Goal: Transaction & Acquisition: Purchase product/service

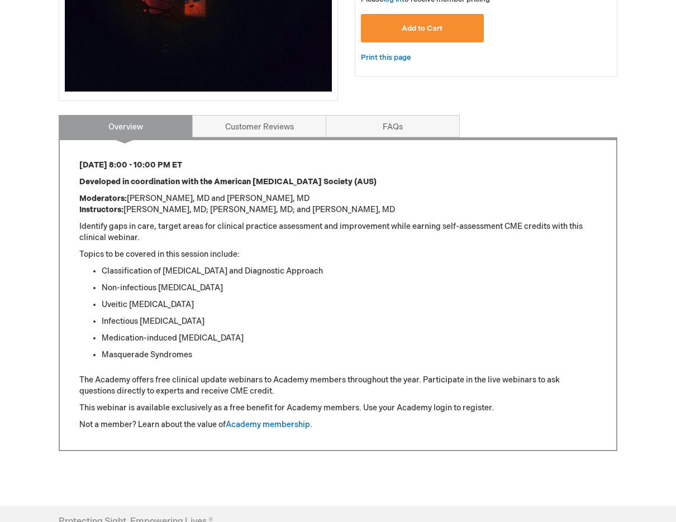
scroll to position [347, 0]
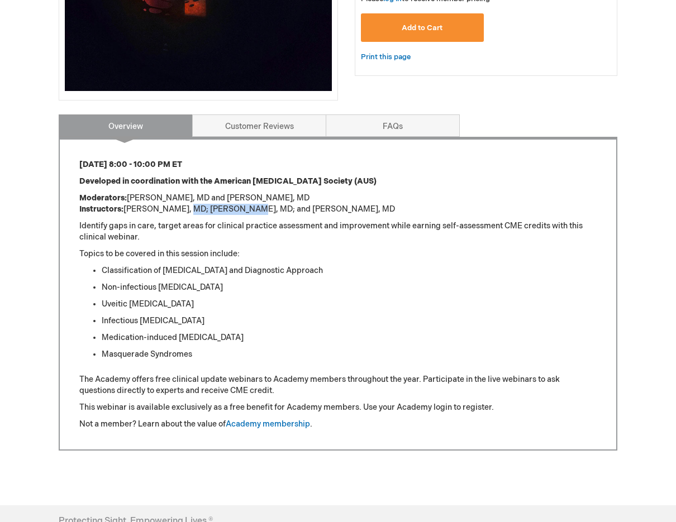
drag, startPoint x: 184, startPoint y: 205, endPoint x: 247, endPoint y: 215, distance: 63.2
click at [247, 215] on p "Moderators: [PERSON_NAME], MD and [PERSON_NAME], MD Instructors: [PERSON_NAME],…" at bounding box center [337, 204] width 517 height 22
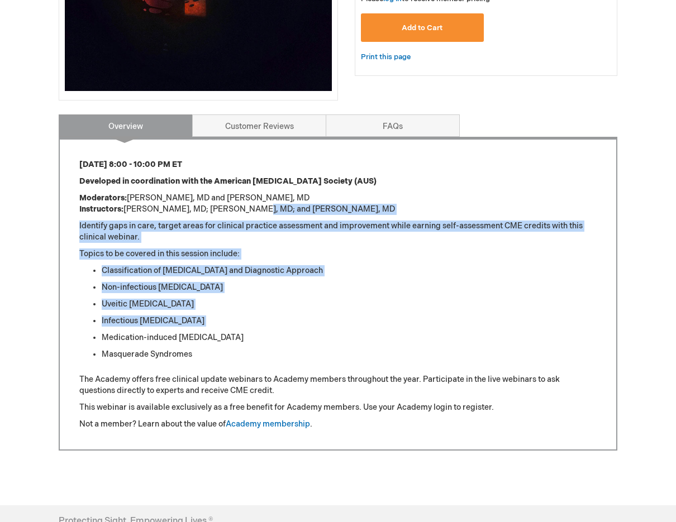
drag, startPoint x: 247, startPoint y: 215, endPoint x: 228, endPoint y: 319, distance: 105.6
click at [228, 319] on div "Thursday, September 25 from 8:00 - 10:00 PM ET Developed in coordination with t…" at bounding box center [337, 294] width 517 height 271
click at [228, 319] on li "Infectious Uveitis" at bounding box center [349, 320] width 495 height 11
drag, startPoint x: 228, startPoint y: 319, endPoint x: 254, endPoint y: 201, distance: 120.7
click at [254, 201] on div "Thursday, September 25 from 8:00 - 10:00 PM ET Developed in coordination with t…" at bounding box center [337, 294] width 517 height 271
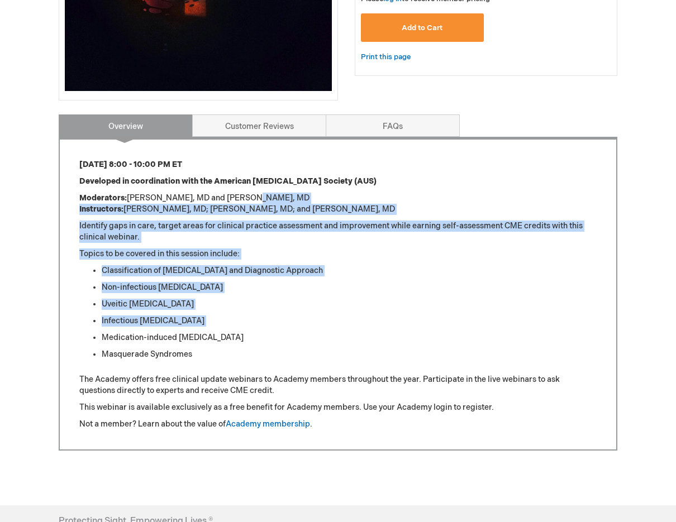
click at [254, 201] on p "Moderators: Jeffrey D. Henderer, MD and Kareem Moussa, MD Instructors: Albert K…" at bounding box center [337, 204] width 517 height 22
drag, startPoint x: 254, startPoint y: 201, endPoint x: 232, endPoint y: 307, distance: 107.7
click at [232, 307] on div "Thursday, September 25 from 8:00 - 10:00 PM ET Developed in coordination with t…" at bounding box center [337, 294] width 517 height 271
click at [232, 307] on li "Uveitic Macular Edema" at bounding box center [349, 304] width 495 height 11
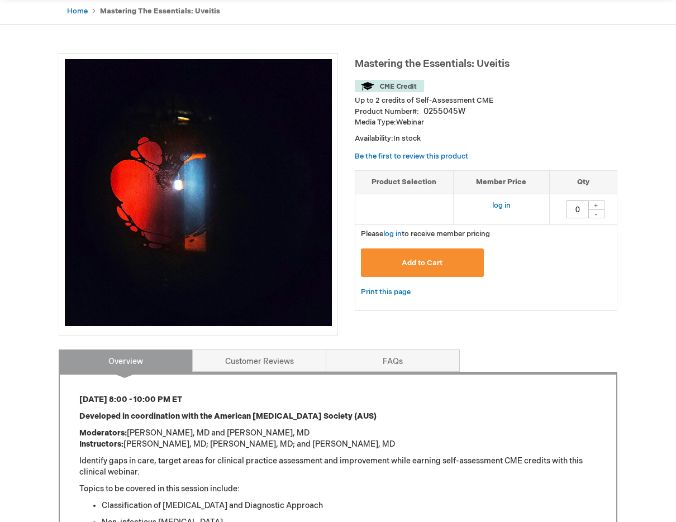
scroll to position [112, 0]
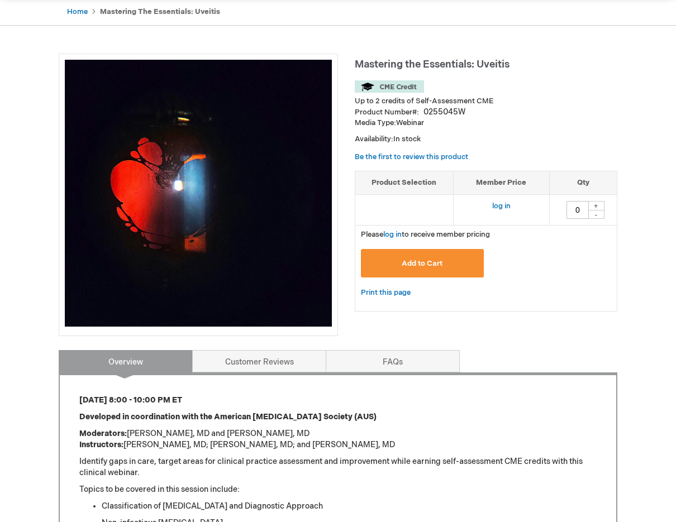
click at [396, 444] on p "Moderators: Jeffrey D. Henderer, MD and Kareem Moussa, MD Instructors: Albert K…" at bounding box center [337, 439] width 517 height 22
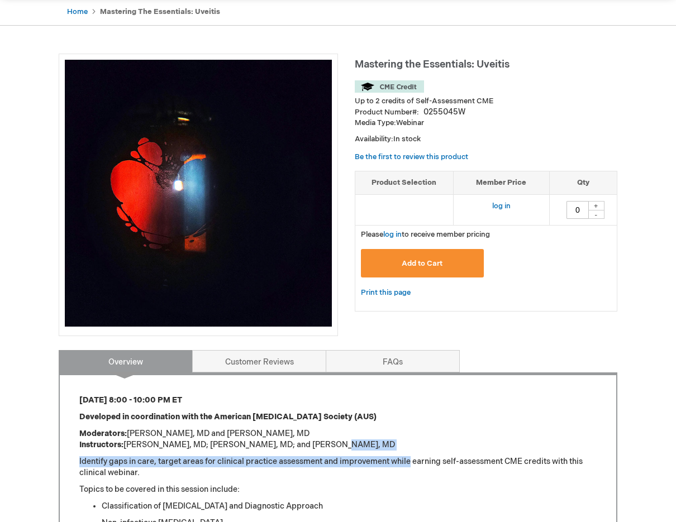
drag, startPoint x: 396, startPoint y: 444, endPoint x: 394, endPoint y: 468, distance: 24.1
click at [394, 468] on div "Thursday, September 25 from 8:00 - 10:00 PM ET Developed in coordination with t…" at bounding box center [337, 530] width 517 height 271
click at [394, 468] on p "Identify gaps in care, target areas for clinical practice assessment and improv…" at bounding box center [337, 467] width 517 height 22
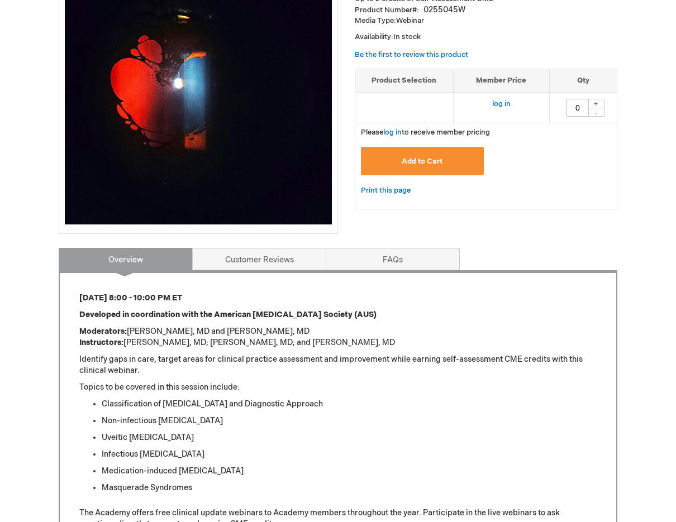
scroll to position [214, 0]
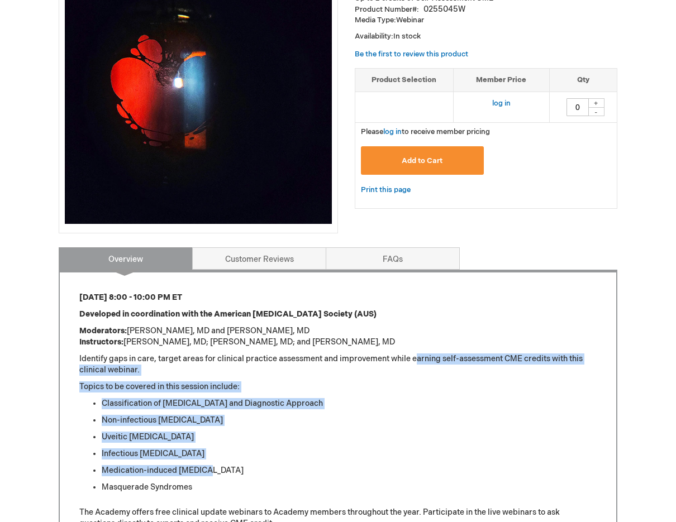
drag, startPoint x: 394, startPoint y: 468, endPoint x: 416, endPoint y: 361, distance: 109.4
click at [416, 361] on div "Thursday, September 25 from 8:00 - 10:00 PM ET Developed in coordination with t…" at bounding box center [337, 427] width 517 height 271
click at [416, 361] on p "Identify gaps in care, target areas for clinical practice assessment and improv…" at bounding box center [337, 364] width 517 height 22
drag, startPoint x: 416, startPoint y: 361, endPoint x: 397, endPoint y: 460, distance: 101.2
click at [397, 460] on div "Thursday, September 25 from 8:00 - 10:00 PM ET Developed in coordination with t…" at bounding box center [337, 427] width 517 height 271
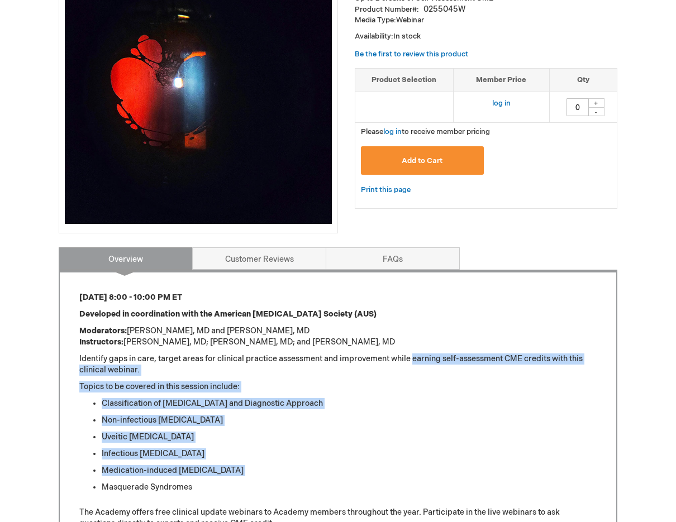
click at [397, 460] on ul "Classification of Uveitis and Diagnostic Approach Non-infectious Uveitis Uveiti…" at bounding box center [337, 445] width 517 height 95
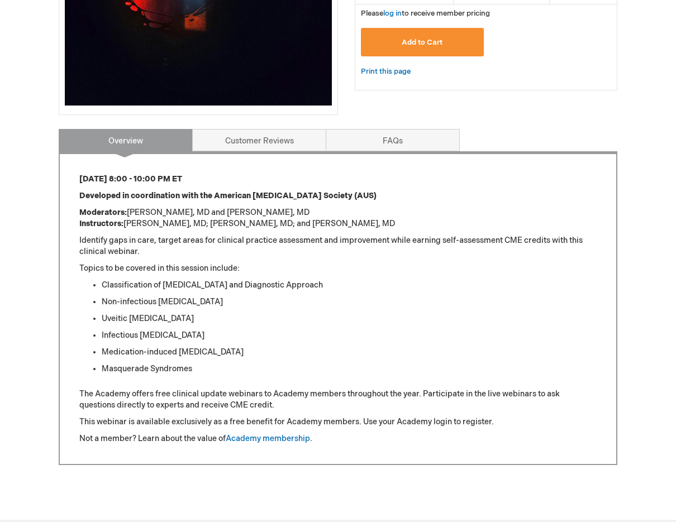
scroll to position [333, 0]
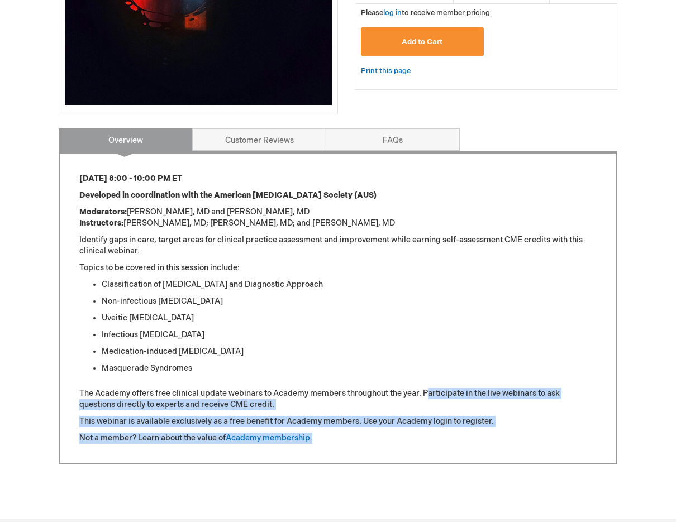
drag, startPoint x: 397, startPoint y: 460, endPoint x: 425, endPoint y: 377, distance: 87.4
click at [425, 377] on div "Thursday, September 25 from 8:00 - 10:00 PM ET Developed in coordination with t…" at bounding box center [338, 308] width 558 height 314
click at [425, 377] on div "Thursday, September 25 from 8:00 - 10:00 PM ET Developed in coordination with t…" at bounding box center [337, 308] width 517 height 271
drag, startPoint x: 425, startPoint y: 377, endPoint x: 409, endPoint y: 436, distance: 61.0
click at [409, 436] on div "Thursday, September 25 from 8:00 - 10:00 PM ET Developed in coordination with t…" at bounding box center [337, 308] width 517 height 271
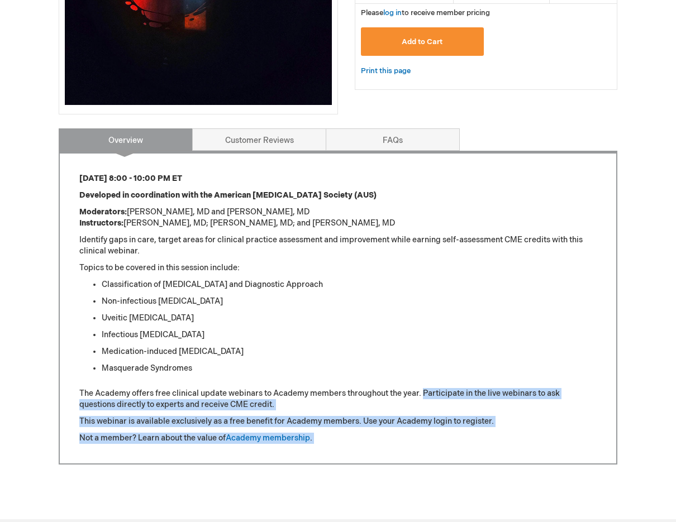
click at [409, 436] on p "Not a member? Learn about the value of Academy membership ." at bounding box center [337, 438] width 517 height 11
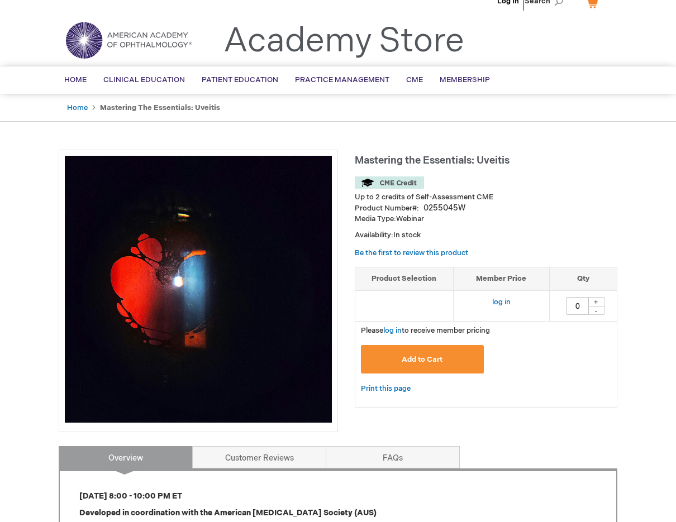
scroll to position [15, 0]
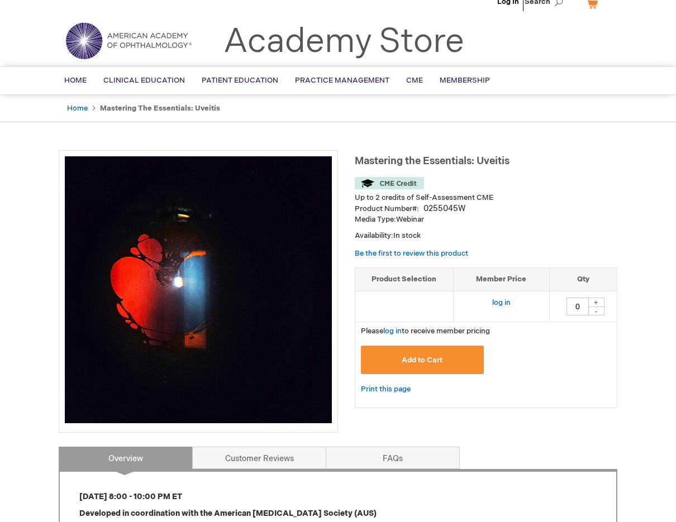
click at [80, 109] on link "Home" at bounding box center [77, 108] width 21 height 9
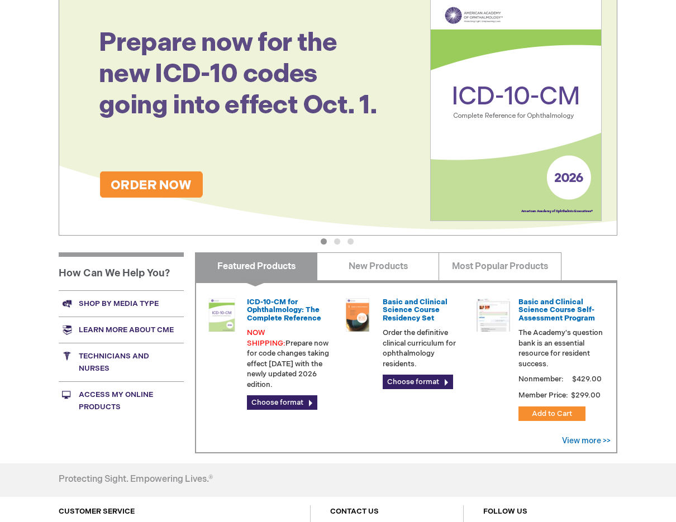
scroll to position [317, 0]
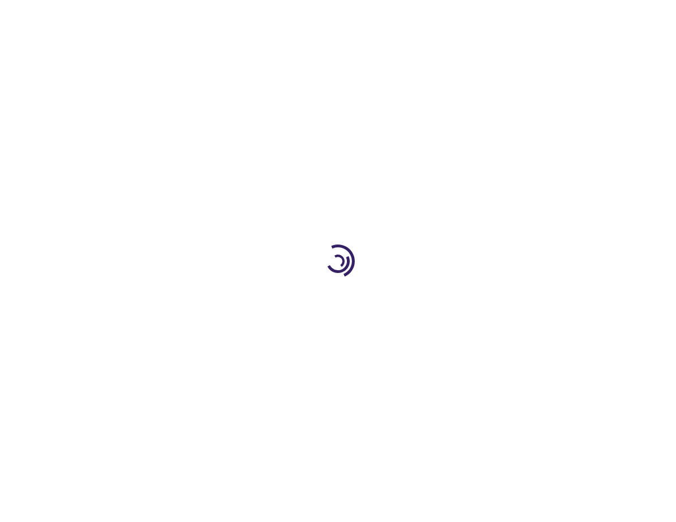
type input "0"
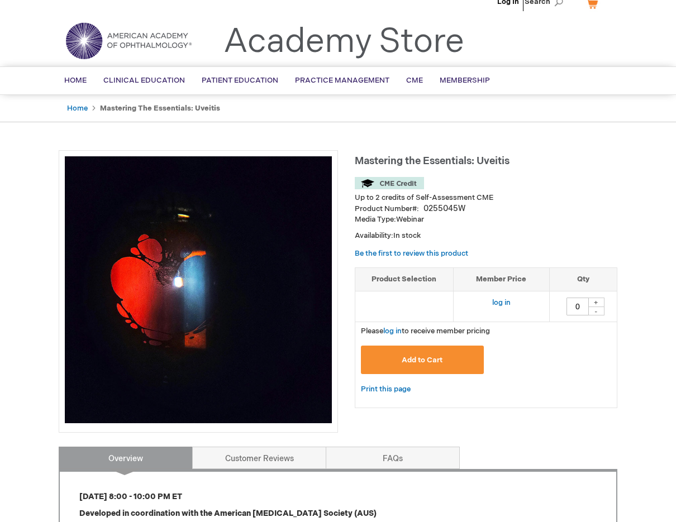
click at [398, 331] on link "log in" at bounding box center [392, 331] width 18 height 9
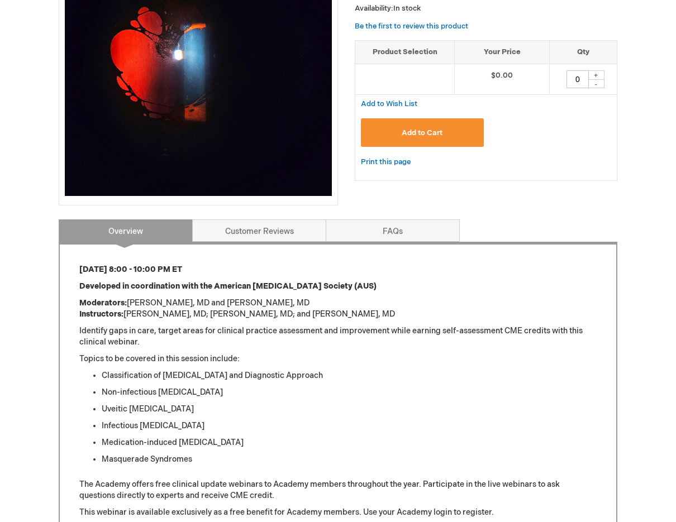
scroll to position [245, 0]
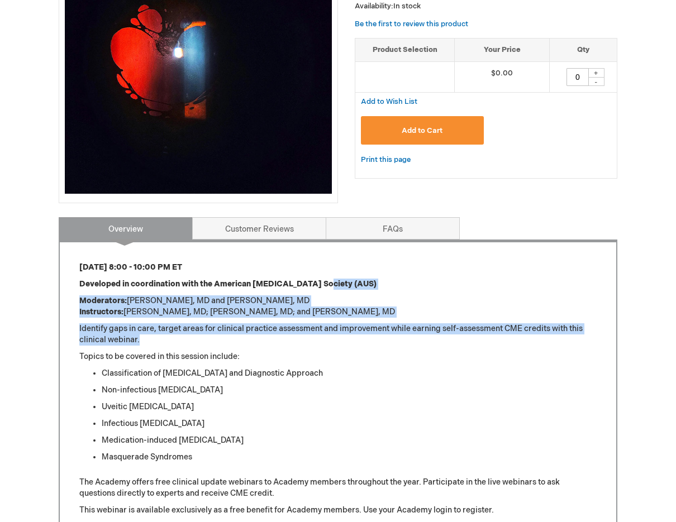
drag, startPoint x: 296, startPoint y: 343, endPoint x: 315, endPoint y: 286, distance: 59.9
click at [315, 286] on div "[DATE] 8:00 - 10:00 PM ET Developed in coordination with the American [MEDICAL_…" at bounding box center [337, 397] width 517 height 271
click at [315, 286] on strong "Developed in coordination with the American [MEDICAL_DATA] Society (AUS)" at bounding box center [227, 283] width 297 height 9
drag, startPoint x: 315, startPoint y: 286, endPoint x: 297, endPoint y: 351, distance: 67.2
click at [297, 351] on div "Thursday, September 25 from 8:00 - 10:00 PM ET Developed in coordination with t…" at bounding box center [337, 397] width 517 height 271
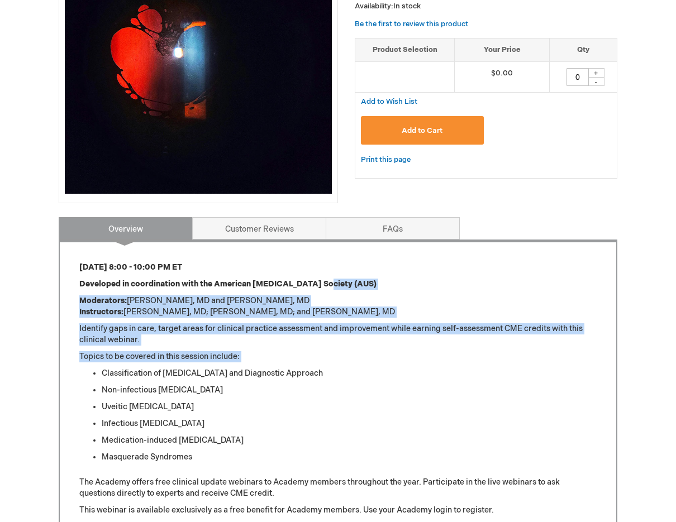
click at [297, 351] on p "Topics to be covered in this session include:" at bounding box center [337, 356] width 517 height 11
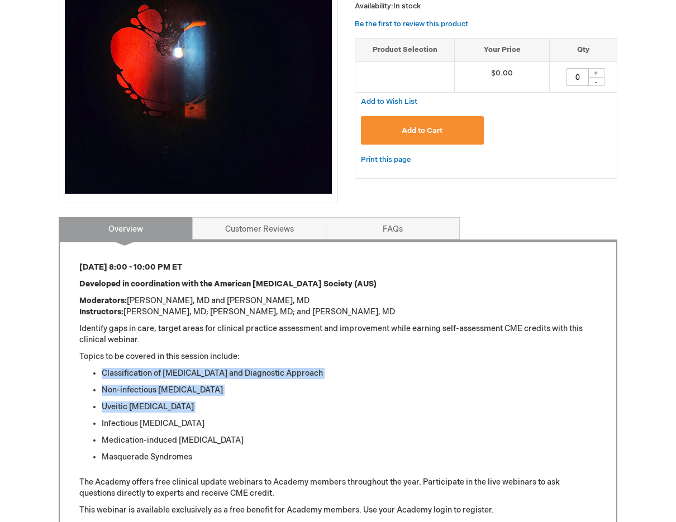
drag, startPoint x: 297, startPoint y: 351, endPoint x: 297, endPoint y: 407, distance: 55.8
click at [297, 407] on div "Thursday, September 25 from 8:00 - 10:00 PM ET Developed in coordination with t…" at bounding box center [337, 397] width 517 height 271
click at [297, 407] on li "Uveitic Macular Edema" at bounding box center [349, 406] width 495 height 11
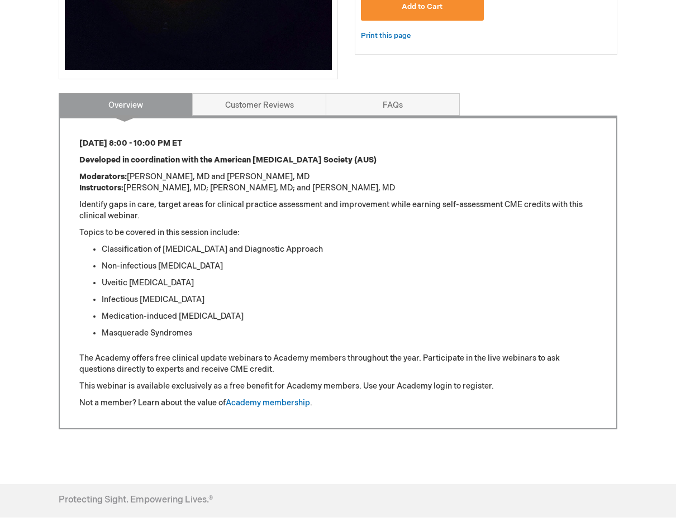
scroll to position [369, 0]
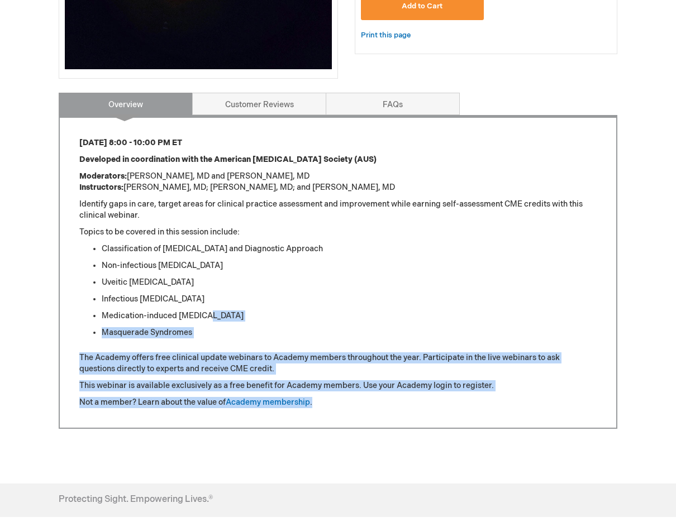
drag, startPoint x: 339, startPoint y: 306, endPoint x: 357, endPoint y: 411, distance: 106.9
click at [357, 411] on div "Thursday, September 25 from 8:00 - 10:00 PM ET Developed in coordination with t…" at bounding box center [338, 272] width 558 height 314
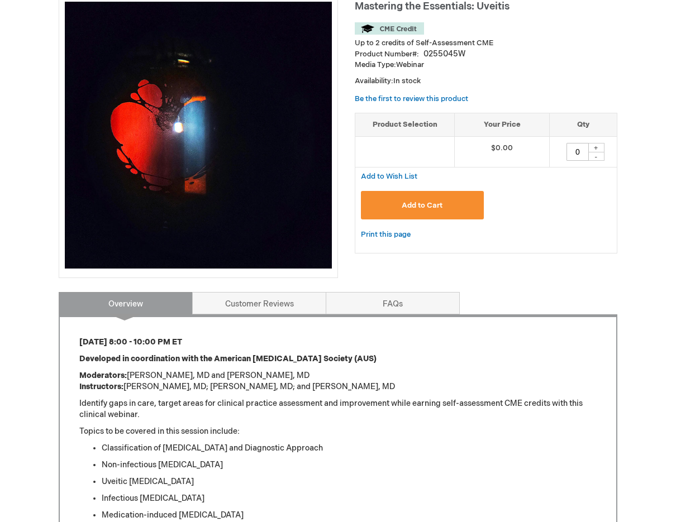
scroll to position [169, 0]
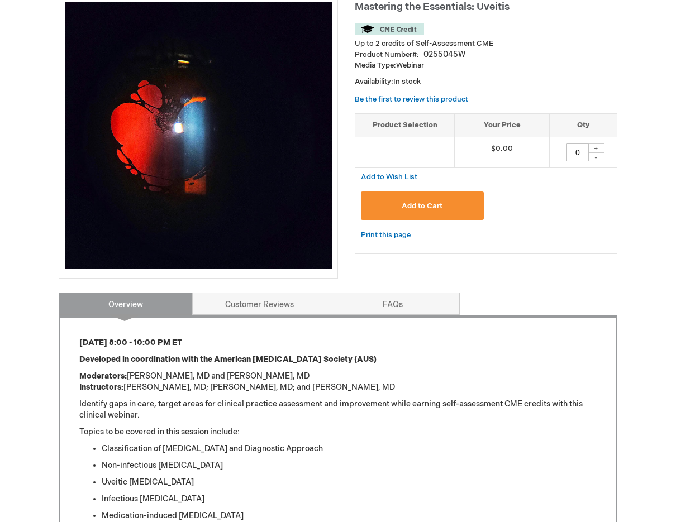
click at [459, 224] on div "Add to Cart" at bounding box center [486, 210] width 250 height 37
click at [466, 211] on button "Add to Cart" at bounding box center [422, 206] width 123 height 28
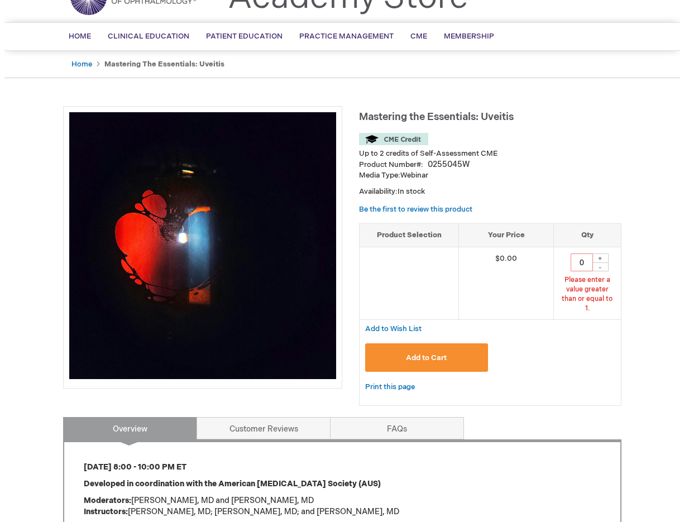
scroll to position [51, 0]
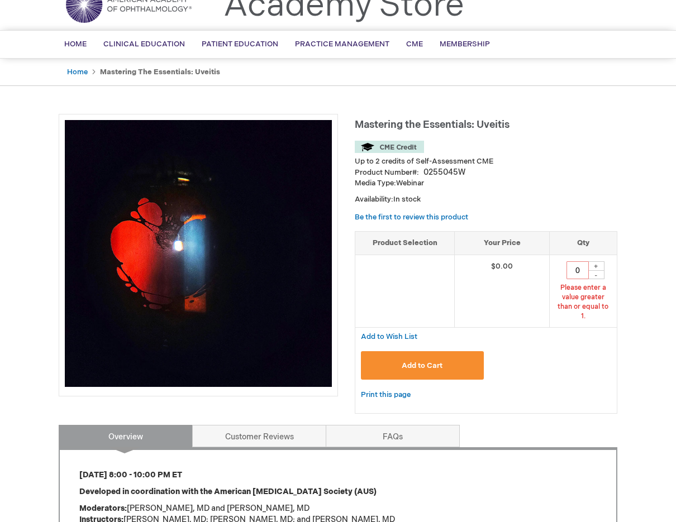
click at [597, 265] on div "+" at bounding box center [595, 265] width 17 height 9
type input "1"
click at [440, 361] on span "Add to Cart" at bounding box center [421, 365] width 41 height 9
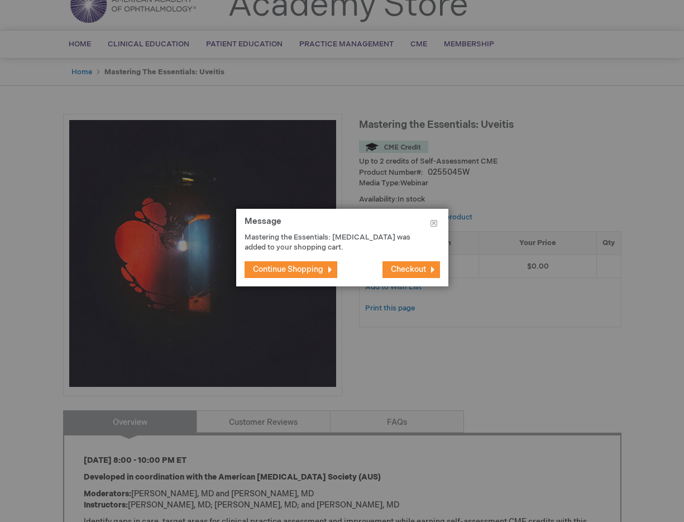
click at [411, 275] on button "Checkout" at bounding box center [411, 269] width 58 height 17
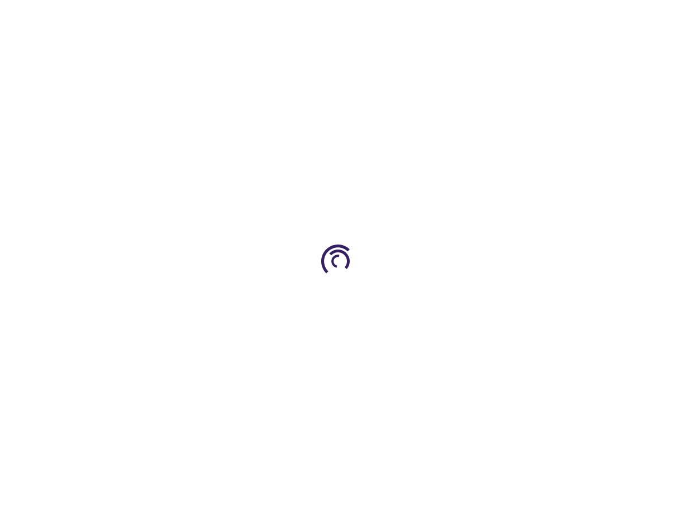
select select "US"
select select "51"
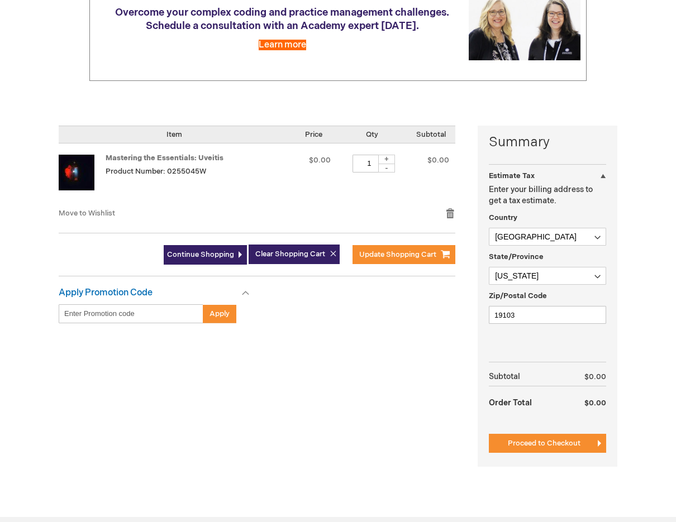
scroll to position [160, 0]
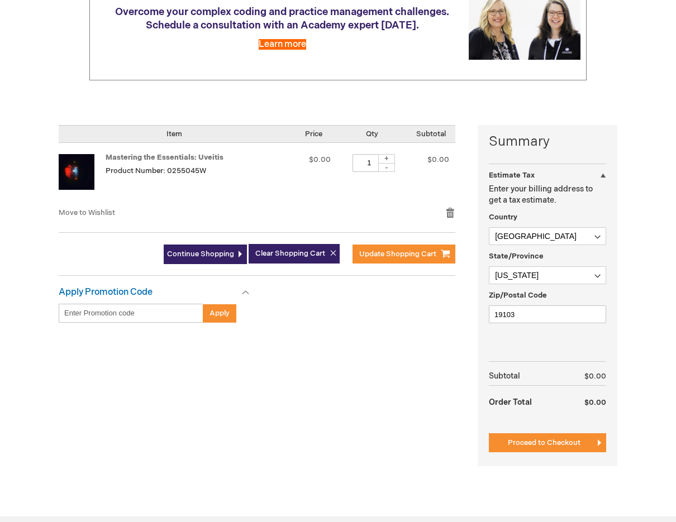
click at [568, 450] on button "Proceed to Checkout" at bounding box center [547, 442] width 117 height 19
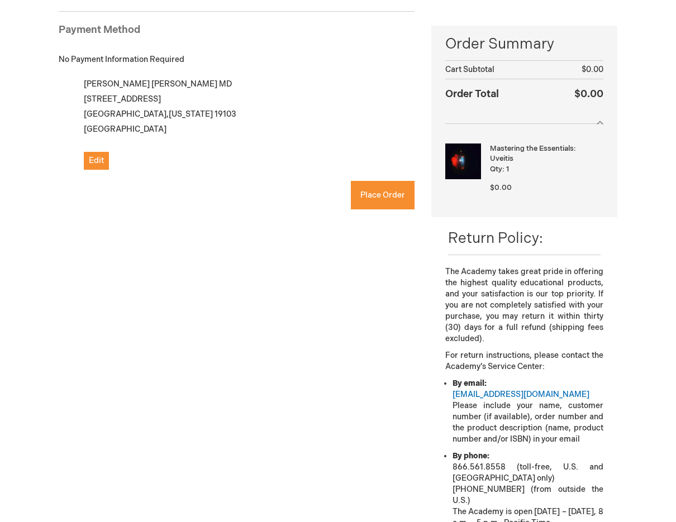
checkbox input "true"
click at [397, 205] on button "Place Order" at bounding box center [383, 195] width 64 height 28
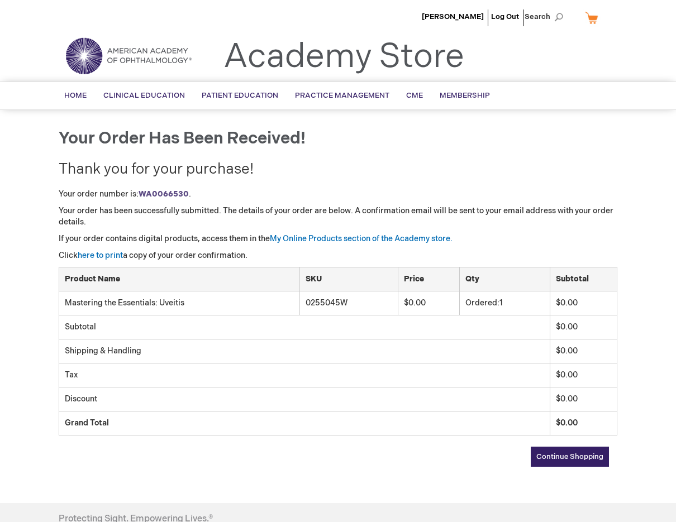
click at [353, 239] on link "My Online Products section of the Academy store." at bounding box center [361, 238] width 183 height 9
